Goal: Task Accomplishment & Management: Manage account settings

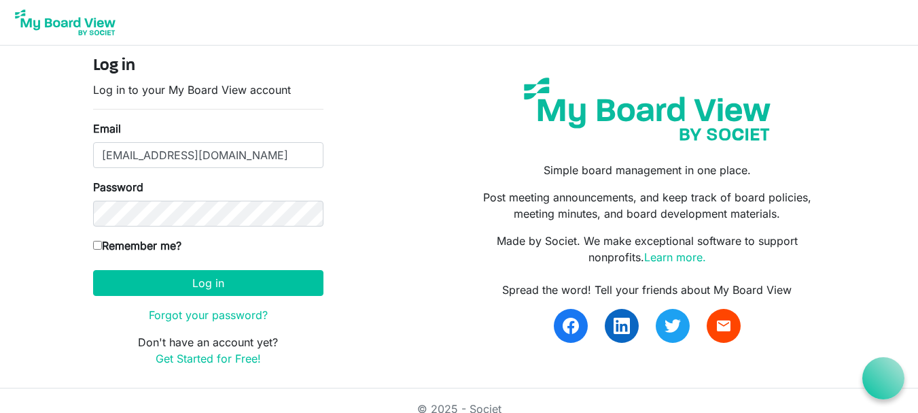
click at [124, 156] on input "[EMAIL_ADDRESS][DOMAIN_NAME]" at bounding box center [208, 155] width 230 height 26
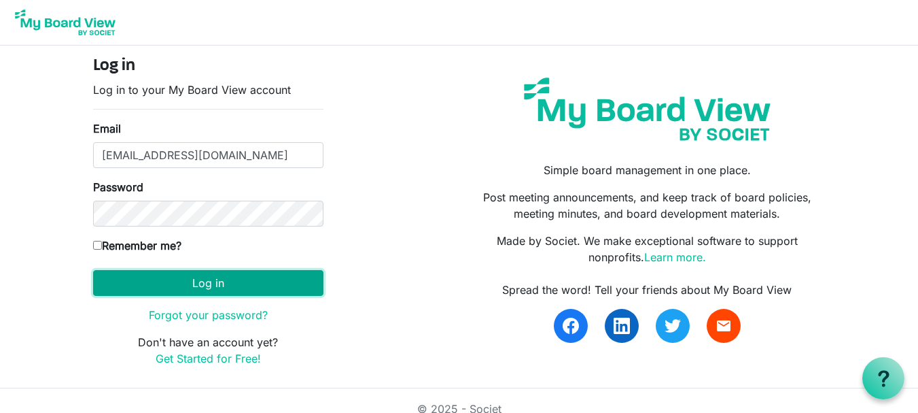
click at [195, 290] on button "Log in" at bounding box center [208, 283] width 230 height 26
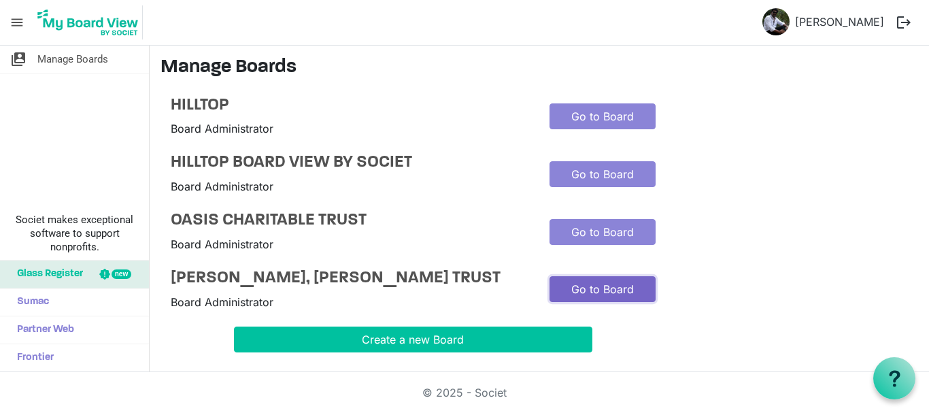
click at [580, 296] on link "Go to Board" at bounding box center [602, 289] width 106 height 26
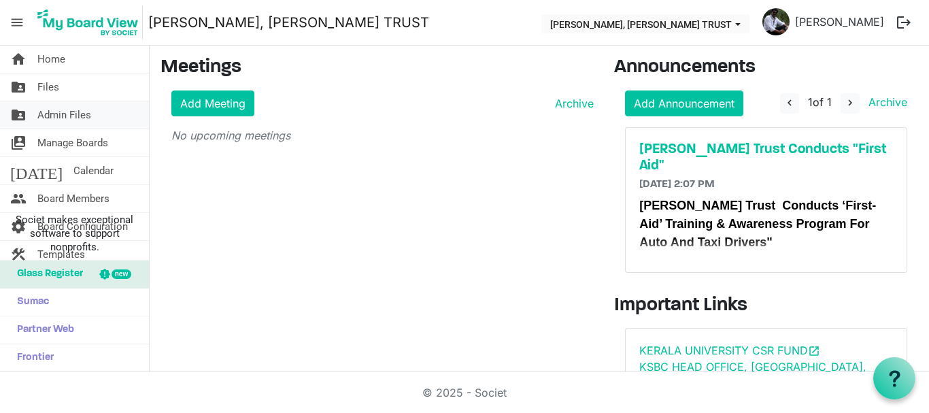
click at [78, 115] on span "Admin Files" at bounding box center [64, 114] width 54 height 27
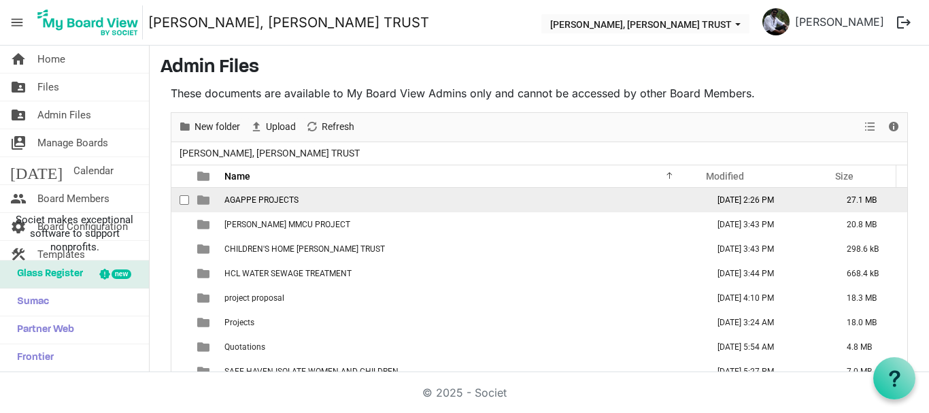
click at [264, 199] on span "AGAPPE PROJECTS" at bounding box center [261, 200] width 74 height 10
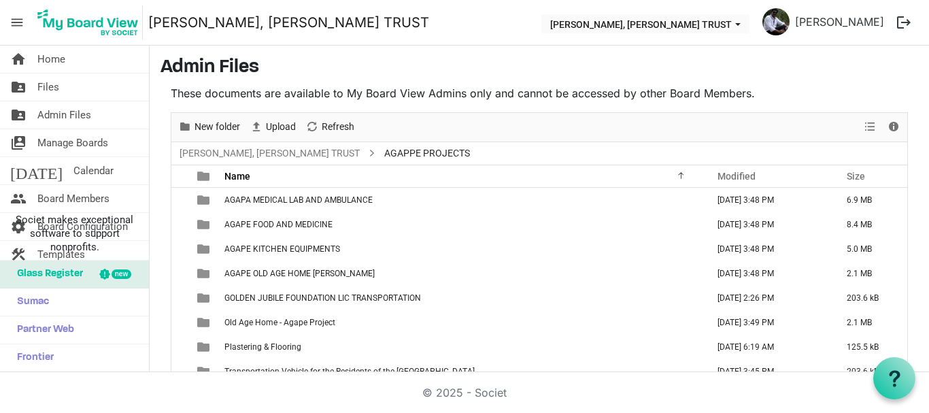
scroll to position [57, 0]
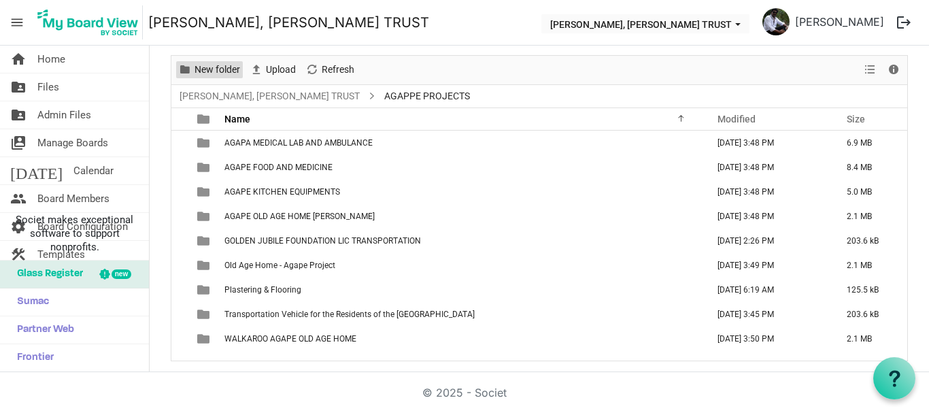
click at [220, 73] on span "New folder" at bounding box center [217, 69] width 48 height 17
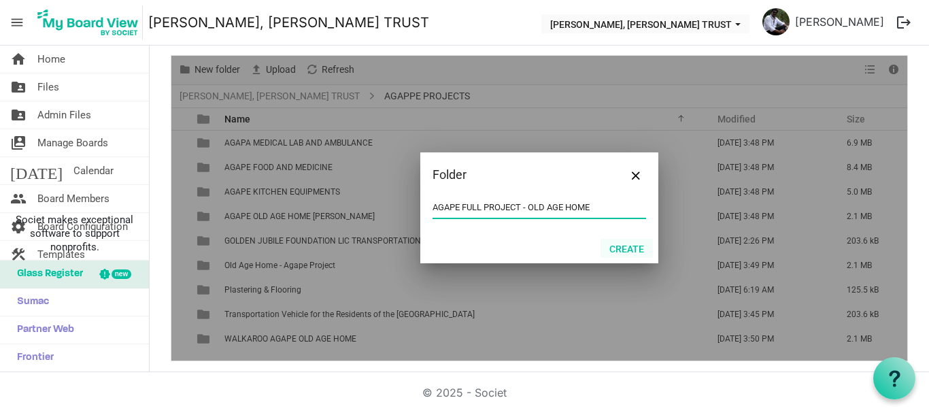
type input "AGAPE FULL PROJECT - OLD AGE HOME"
click at [617, 249] on button "Create" at bounding box center [626, 248] width 52 height 19
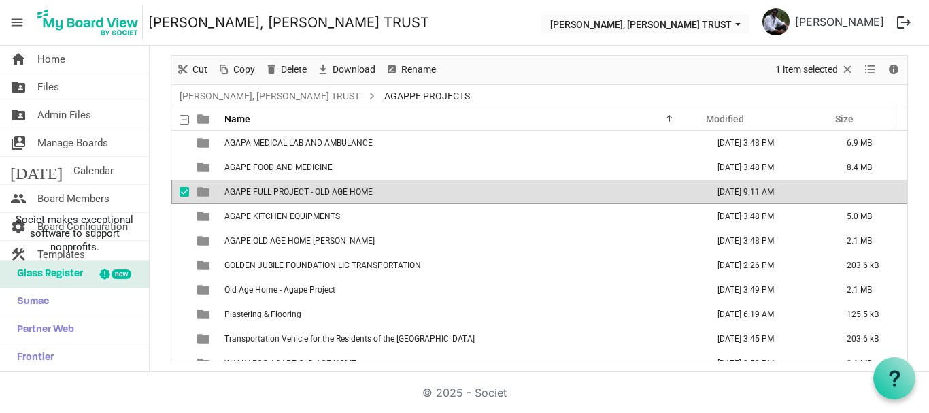
click at [357, 189] on span "AGAPE FULL PROJECT - OLD AGE HOME" at bounding box center [298, 192] width 148 height 10
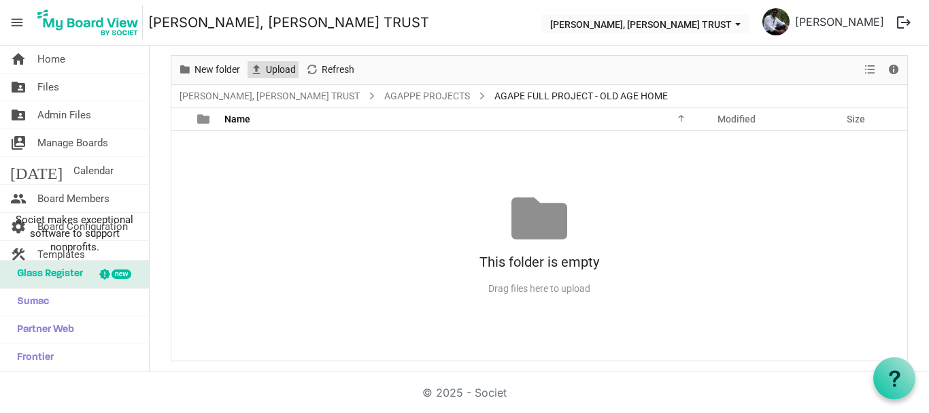
click at [285, 73] on span "Upload" at bounding box center [280, 69] width 33 height 17
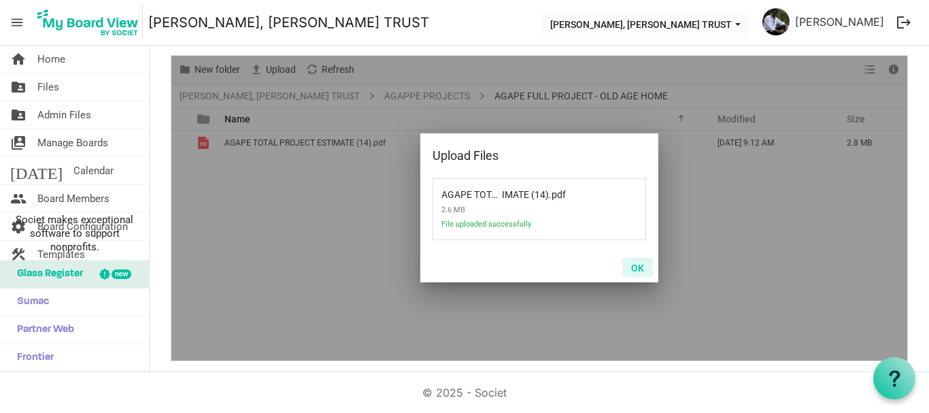
click at [631, 264] on button "OK" at bounding box center [637, 267] width 31 height 19
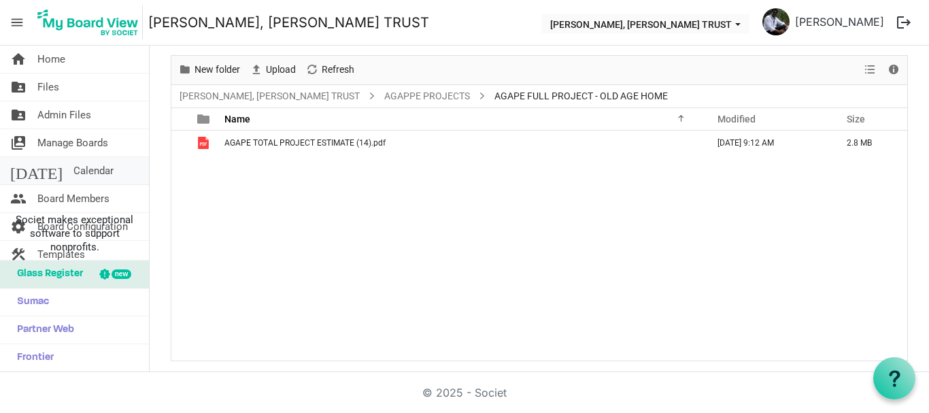
click at [73, 169] on span "Calendar" at bounding box center [93, 170] width 40 height 27
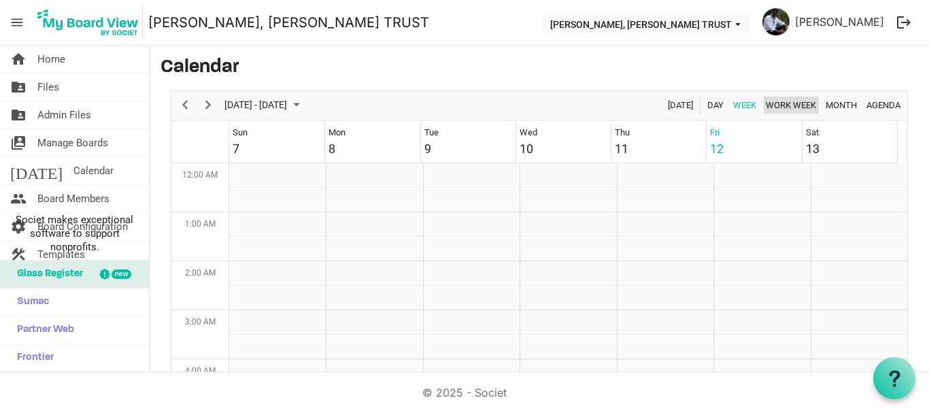
click at [785, 108] on span "Work Week" at bounding box center [790, 105] width 53 height 17
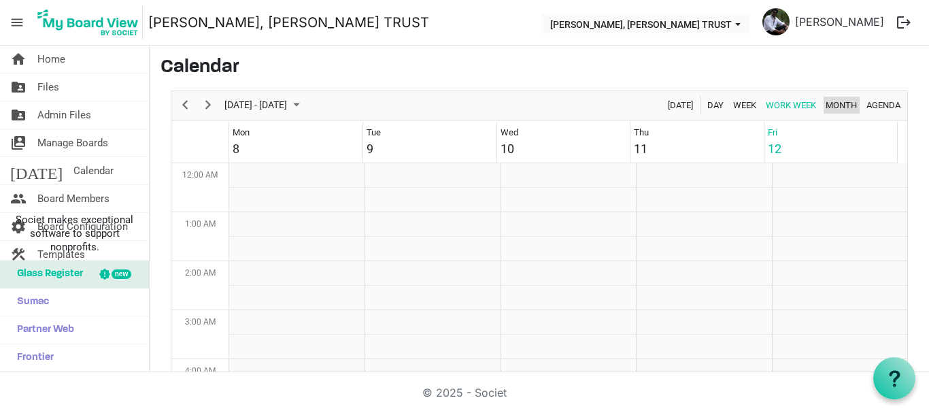
click at [827, 107] on span "Month" at bounding box center [841, 105] width 34 height 17
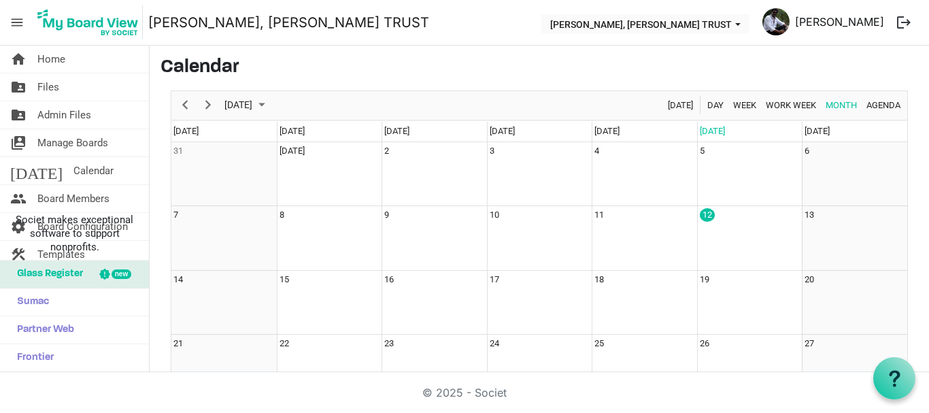
click at [873, 24] on link "[PERSON_NAME]" at bounding box center [839, 21] width 100 height 27
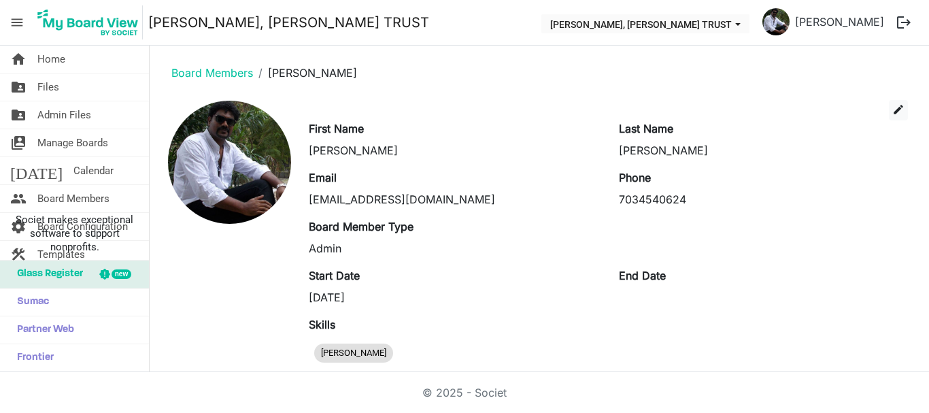
click at [902, 24] on button "logout" at bounding box center [903, 22] width 29 height 29
